Goal: Use online tool/utility: Utilize a website feature to perform a specific function

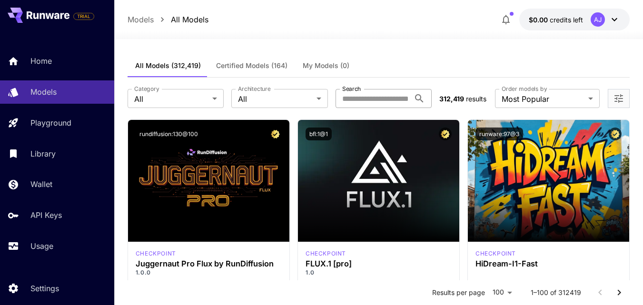
click at [394, 105] on input "Search" at bounding box center [372, 98] width 74 height 19
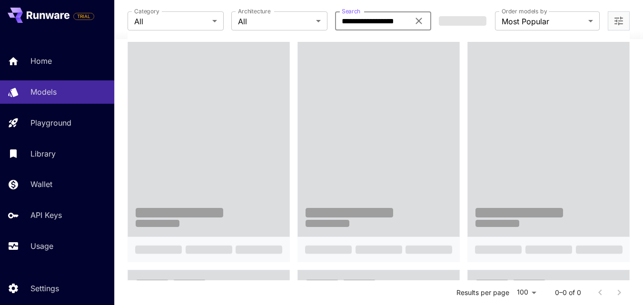
scroll to position [186, 0]
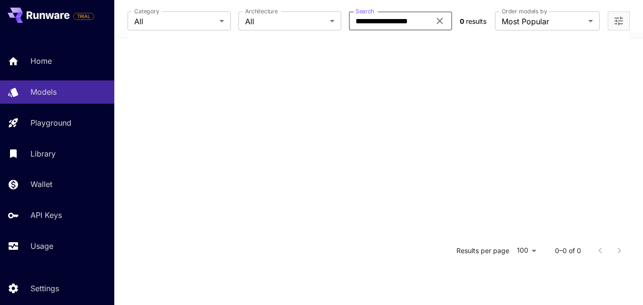
click at [412, 27] on input "**********" at bounding box center [389, 20] width 81 height 19
type input "********"
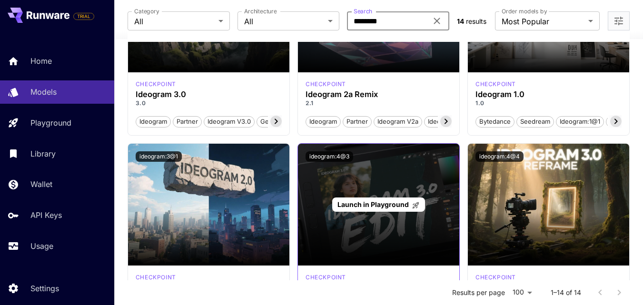
scroll to position [529, 0]
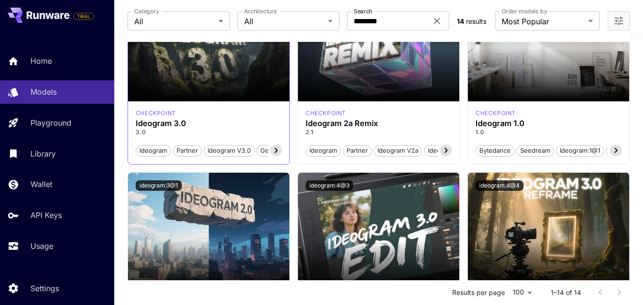
click at [274, 154] on icon at bounding box center [275, 150] width 11 height 11
click at [208, 101] on div "checkpoint Ideogram 3.0 3.0 Ideogram Partner Ideogram v3.0 Generate Base" at bounding box center [208, 132] width 161 height 63
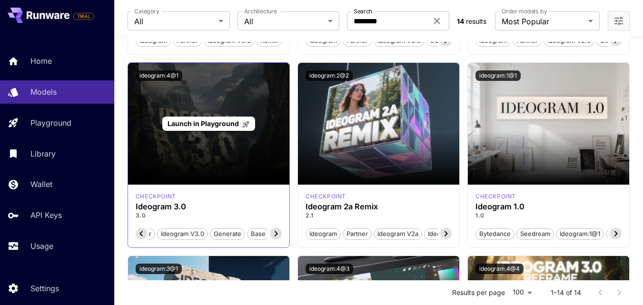
scroll to position [358, 0]
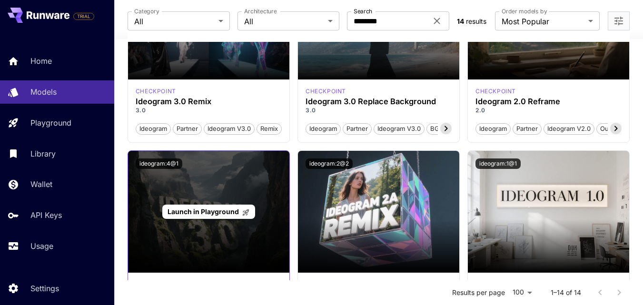
click at [200, 214] on span "Launch in Playground" at bounding box center [202, 211] width 71 height 8
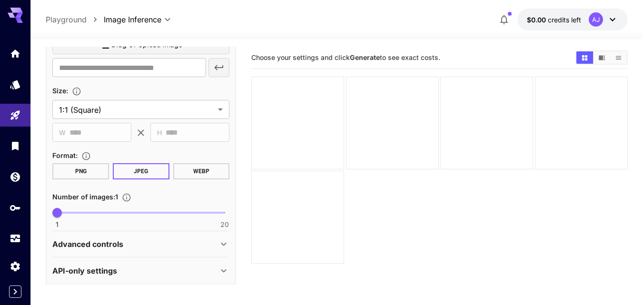
scroll to position [526, 0]
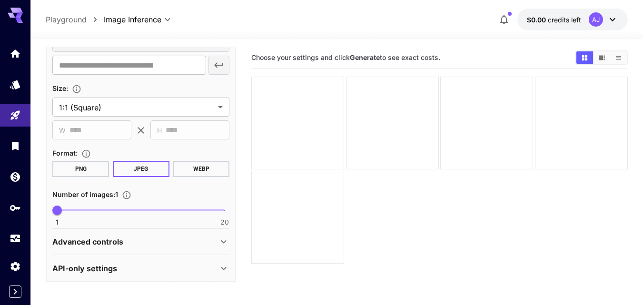
click at [169, 238] on div "Advanced controls" at bounding box center [135, 241] width 166 height 11
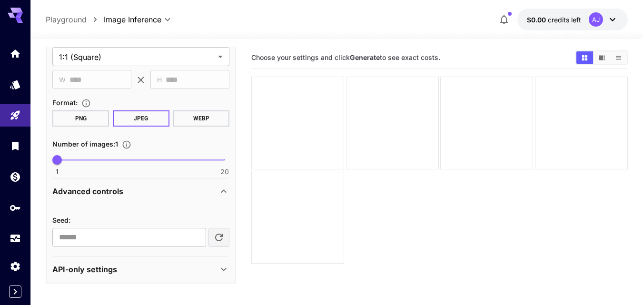
scroll to position [577, 0]
click at [161, 265] on div "API-only settings" at bounding box center [135, 267] width 166 height 11
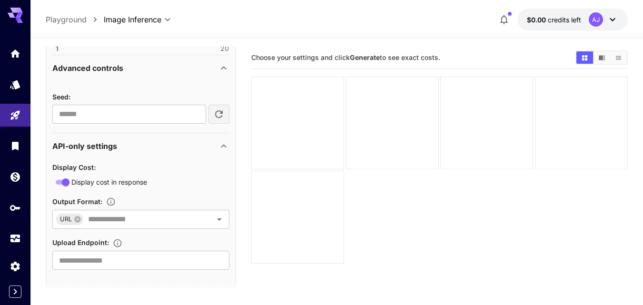
scroll to position [704, 0]
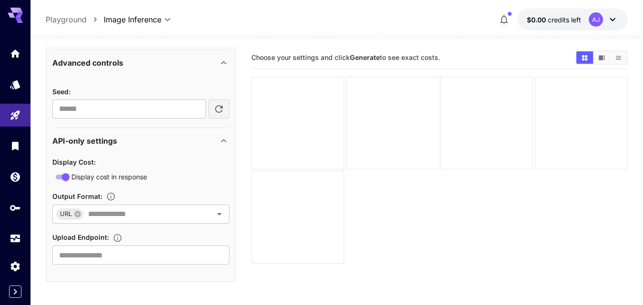
drag, startPoint x: 103, startPoint y: 180, endPoint x: 178, endPoint y: 186, distance: 74.9
click at [178, 186] on div "Display Cost : Display cost in response Output Format : URL ​ Upload Endpoint :…" at bounding box center [140, 210] width 177 height 108
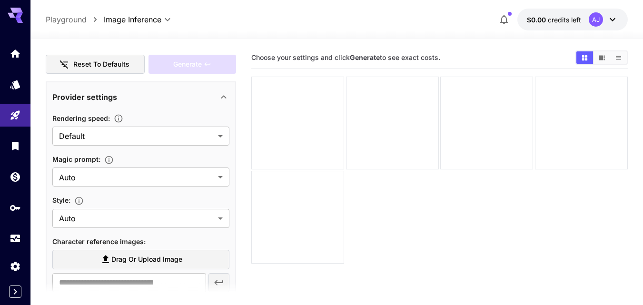
scroll to position [136, 0]
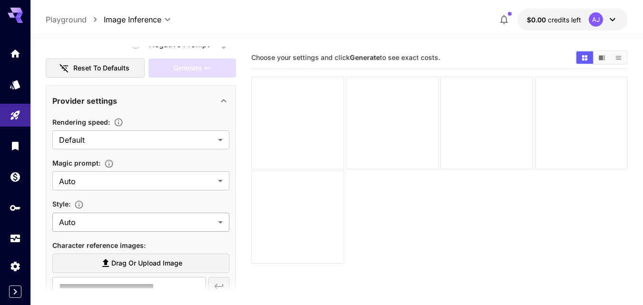
click at [153, 225] on body "**********" at bounding box center [321, 190] width 643 height 380
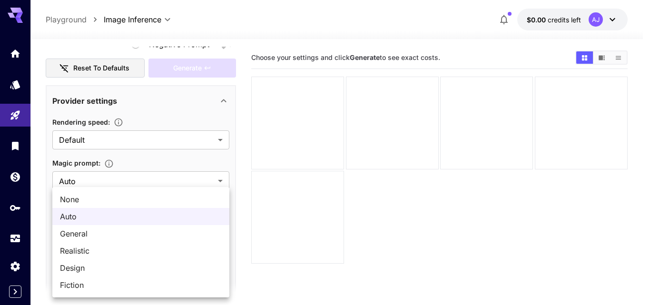
click at [296, 290] on div at bounding box center [325, 152] width 650 height 305
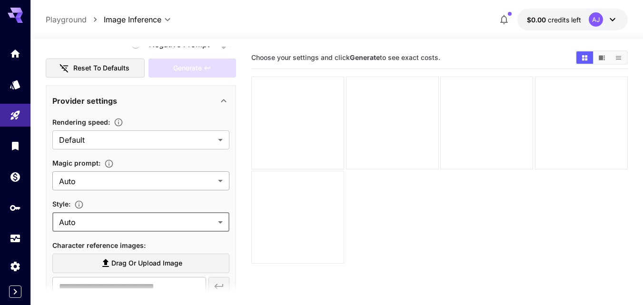
click at [140, 174] on body "**********" at bounding box center [321, 190] width 643 height 380
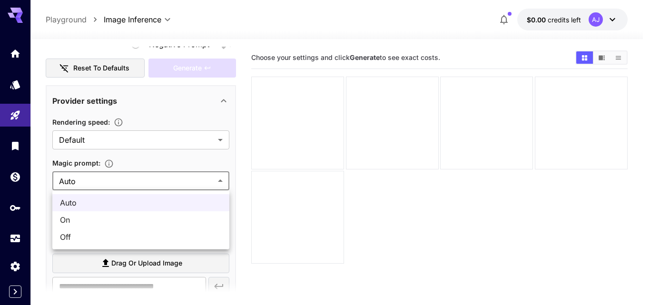
click at [137, 137] on div at bounding box center [325, 152] width 650 height 305
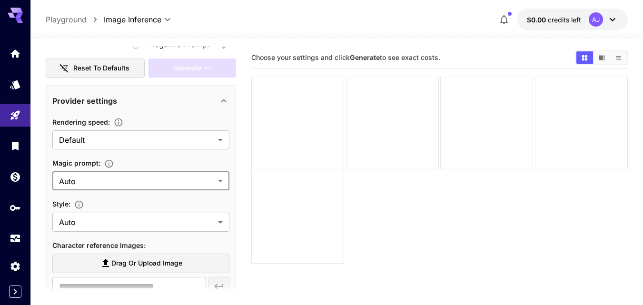
click at [137, 137] on body "**********" at bounding box center [321, 190] width 643 height 380
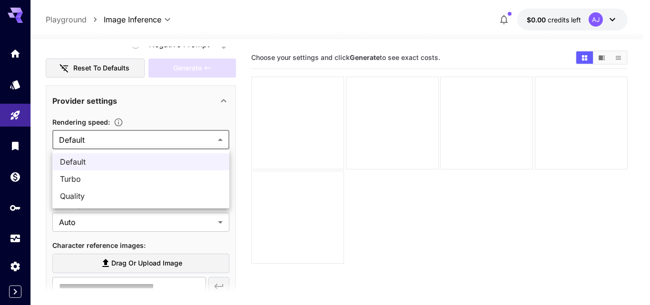
click at [164, 113] on div at bounding box center [325, 152] width 650 height 305
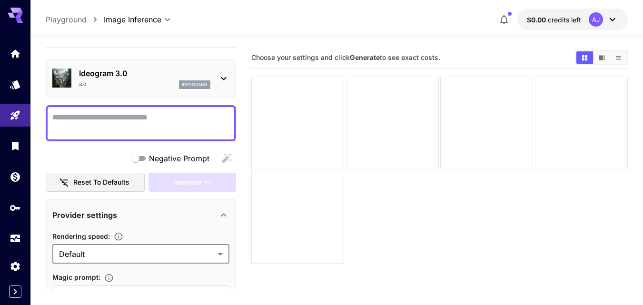
scroll to position [0, 0]
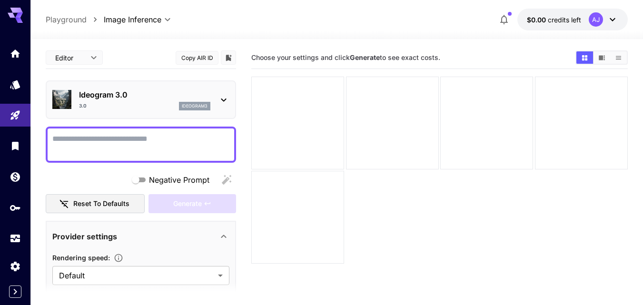
click at [223, 102] on icon at bounding box center [223, 99] width 11 height 11
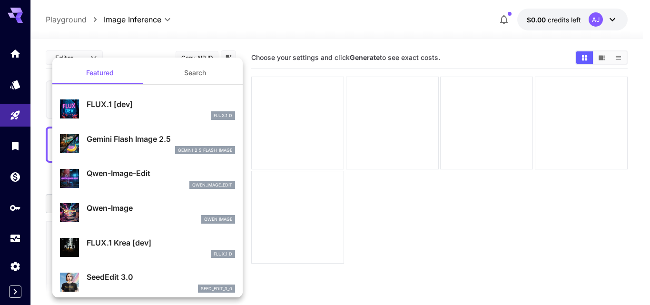
click at [271, 28] on div at bounding box center [325, 152] width 650 height 305
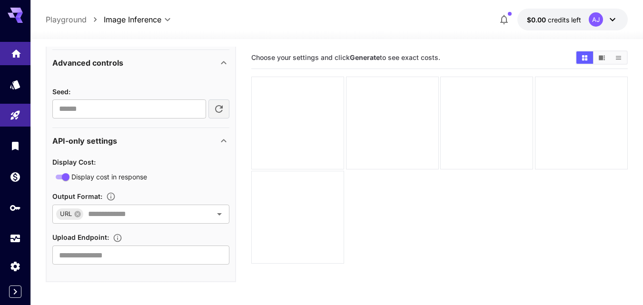
click at [9, 56] on link at bounding box center [15, 53] width 30 height 23
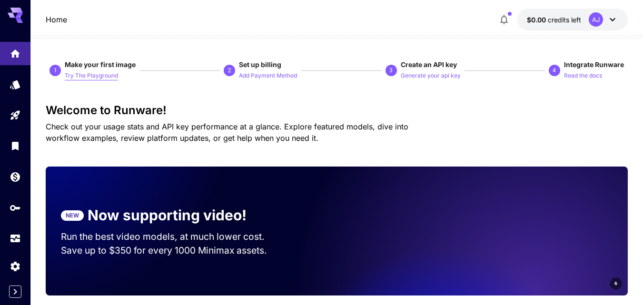
click at [107, 72] on p "Try The Playground" at bounding box center [91, 75] width 53 height 9
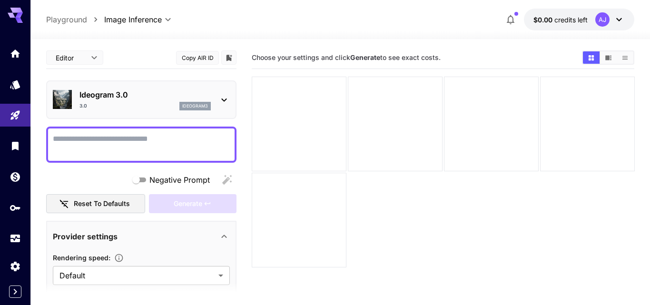
click at [96, 57] on body "**********" at bounding box center [325, 190] width 650 height 380
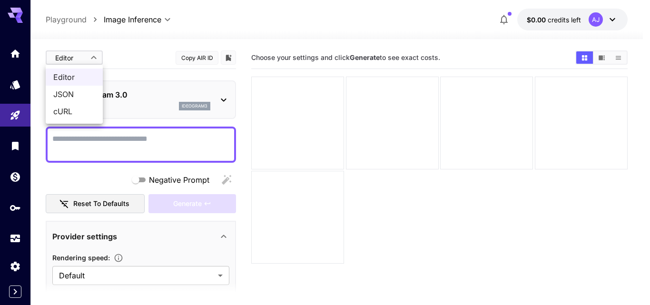
click at [129, 45] on div at bounding box center [325, 152] width 650 height 305
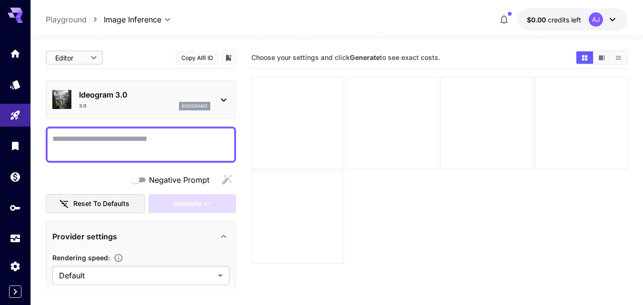
click at [206, 115] on div "Ideogram 3.0 3.0 ideogram3" at bounding box center [141, 99] width 190 height 39
click at [225, 102] on icon at bounding box center [223, 99] width 11 height 11
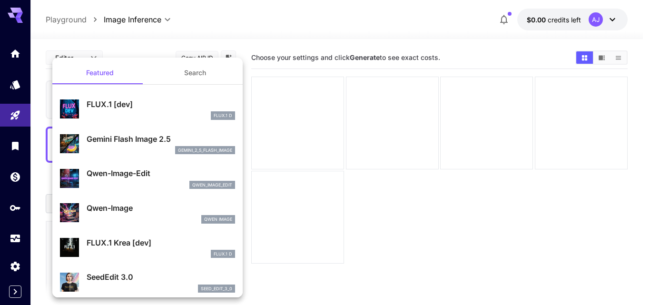
click at [196, 65] on button "Search" at bounding box center [194, 72] width 95 height 23
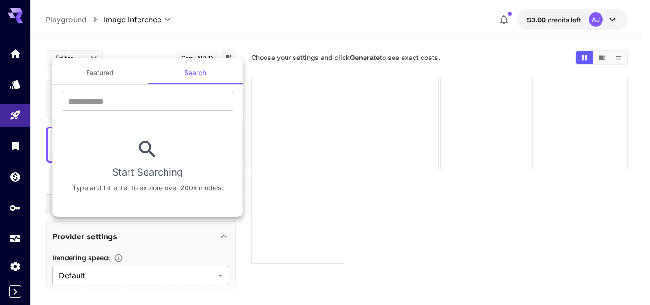
click at [0, 45] on div at bounding box center [325, 152] width 650 height 305
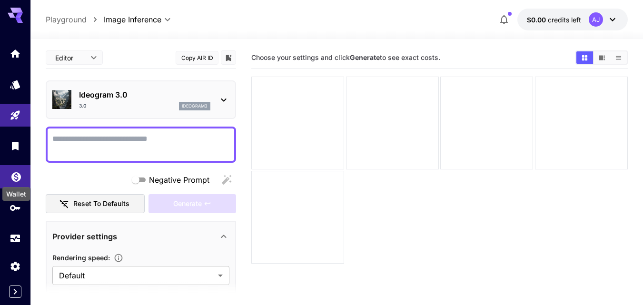
click at [15, 172] on icon "Wallet" at bounding box center [15, 173] width 11 height 11
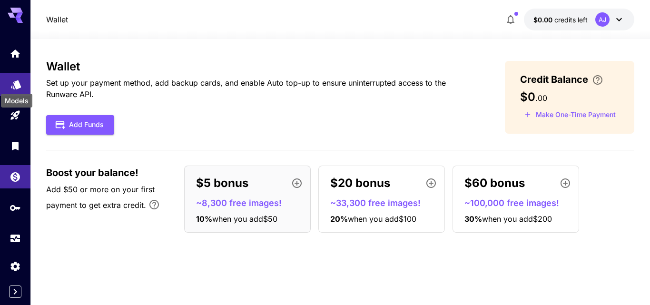
click at [13, 88] on div "Models" at bounding box center [16, 97] width 33 height 21
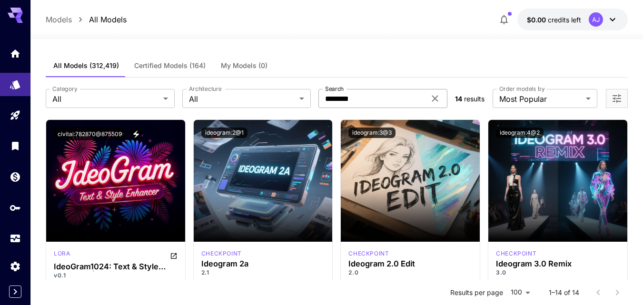
click at [370, 101] on input "********" at bounding box center [371, 98] width 107 height 19
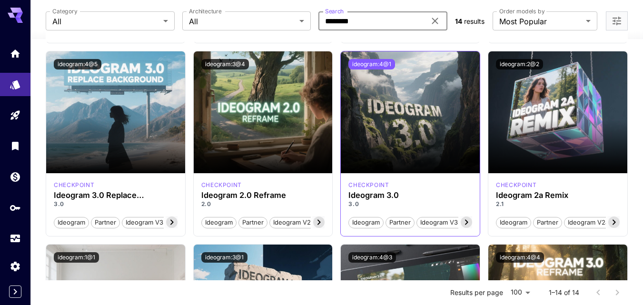
scroll to position [331, 0]
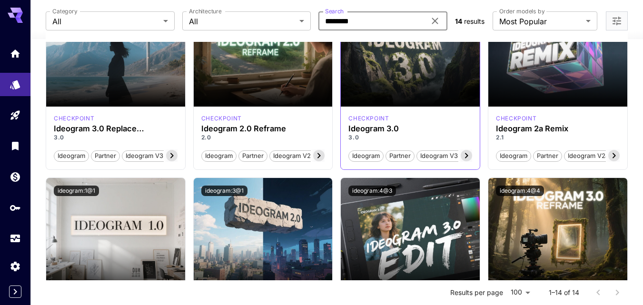
click at [463, 155] on icon at bounding box center [465, 155] width 11 height 11
click at [463, 155] on span "Base" at bounding box center [461, 156] width 21 height 10
click at [354, 150] on icon at bounding box center [353, 155] width 11 height 11
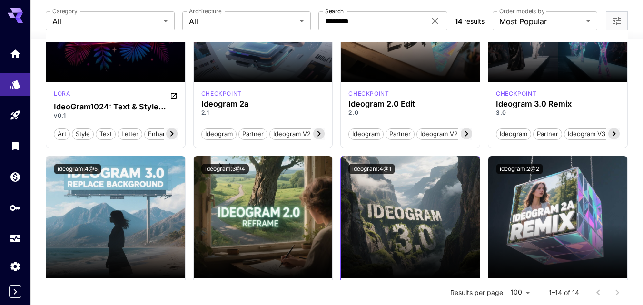
scroll to position [156, 0]
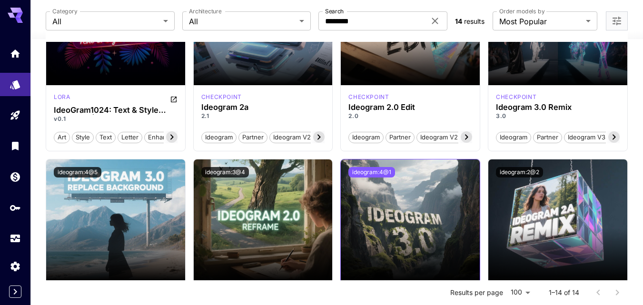
click at [381, 168] on button "ideogram:4@1" at bounding box center [371, 172] width 47 height 10
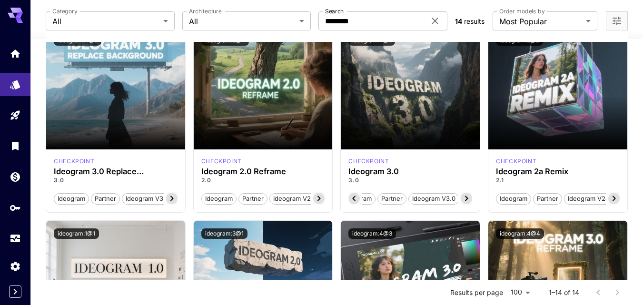
scroll to position [290, 0]
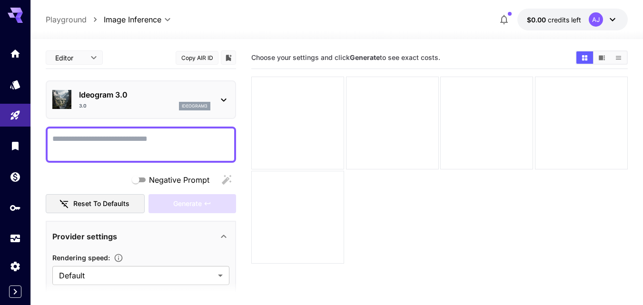
click at [178, 203] on div "Generate" at bounding box center [192, 204] width 88 height 20
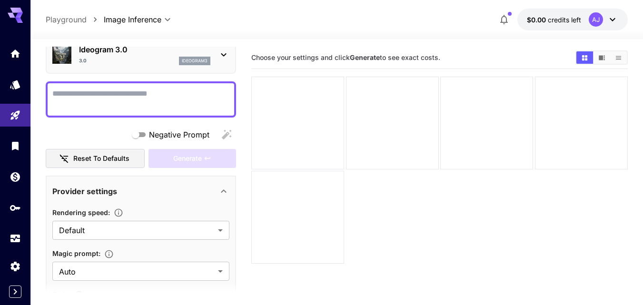
scroll to position [51, 0]
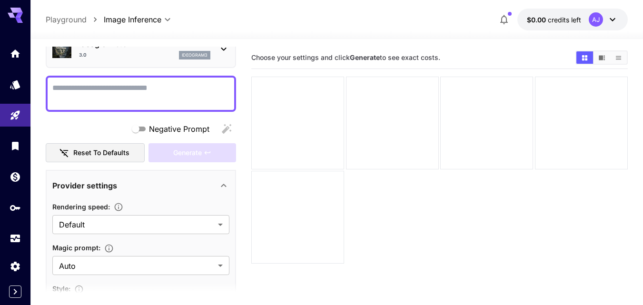
click at [166, 125] on span "Negative Prompt" at bounding box center [179, 128] width 60 height 11
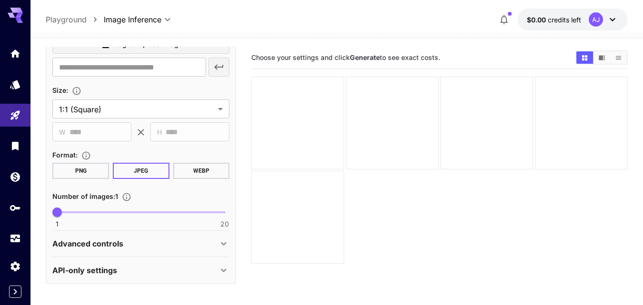
scroll to position [526, 0]
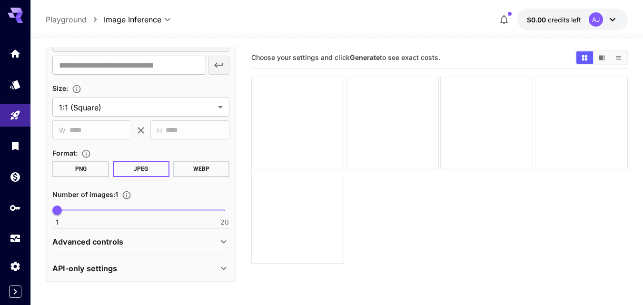
click at [158, 236] on div "Advanced controls" at bounding box center [135, 241] width 166 height 11
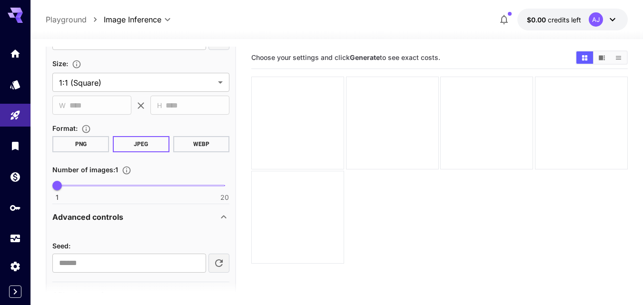
scroll to position [577, 0]
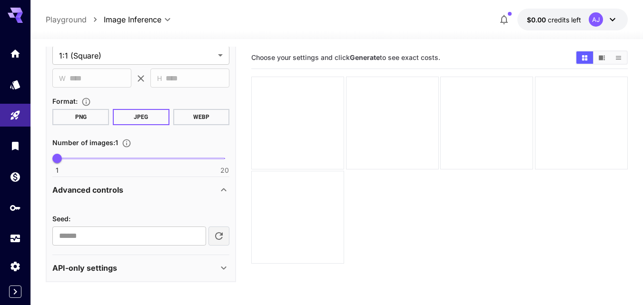
click at [153, 269] on div "API-only settings" at bounding box center [135, 267] width 166 height 11
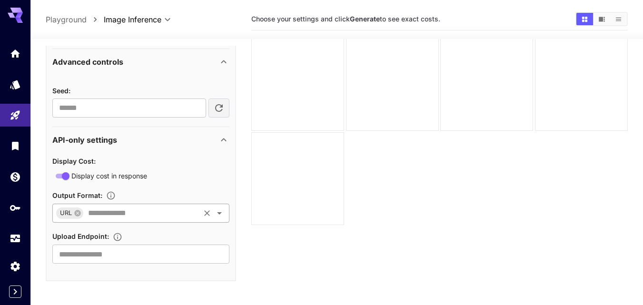
scroll to position [75, 0]
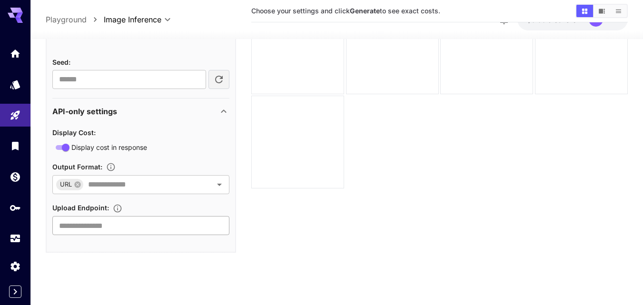
click at [108, 228] on input "text" at bounding box center [140, 225] width 177 height 19
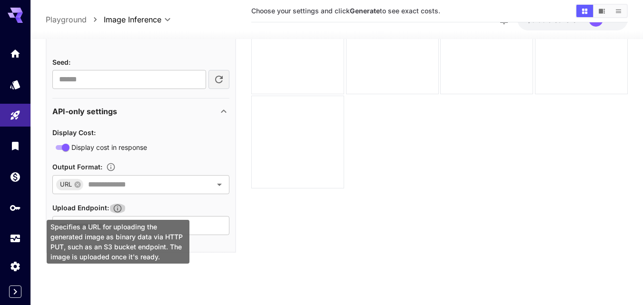
click at [119, 213] on icon "Specifies a URL for uploading the generated image as binary data via HTTP PUT, …" at bounding box center [118, 209] width 10 height 10
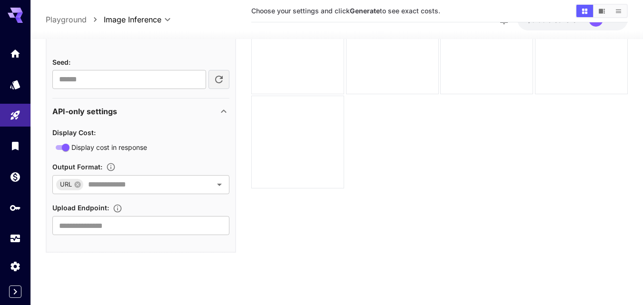
click at [341, 216] on section "Choose your settings and click Generate to see exact costs." at bounding box center [439, 123] width 376 height 305
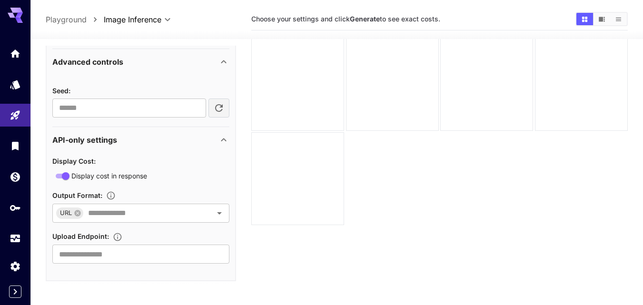
scroll to position [0, 0]
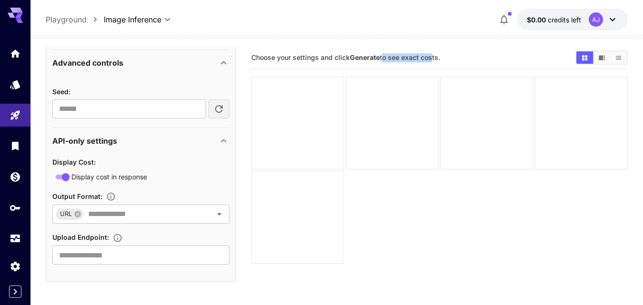
drag, startPoint x: 383, startPoint y: 62, endPoint x: 429, endPoint y: 60, distance: 46.2
click at [429, 60] on h5 "Choose your settings and click Generate to see exact costs." at bounding box center [345, 57] width 189 height 9
click at [429, 60] on span "Choose your settings and click Generate to see exact costs." at bounding box center [345, 57] width 189 height 8
drag, startPoint x: 358, startPoint y: 61, endPoint x: 432, endPoint y: 58, distance: 73.8
click at [432, 58] on h5 "Choose your settings and click Generate to see exact costs." at bounding box center [345, 57] width 189 height 9
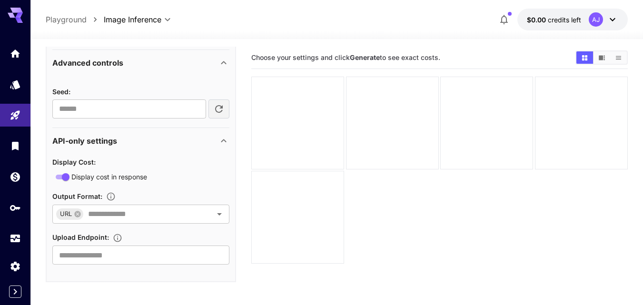
click at [386, 0] on html "**********" at bounding box center [321, 190] width 643 height 380
